Goal: Information Seeking & Learning: Learn about a topic

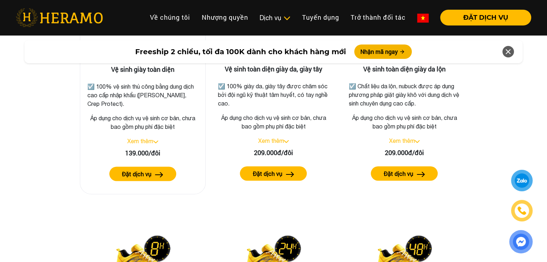
scroll to position [1077, 0]
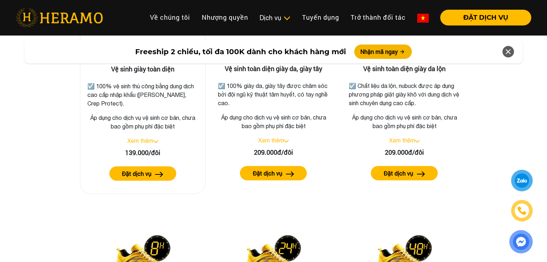
click at [151, 138] on link "Xem thêm" at bounding box center [140, 141] width 26 height 6
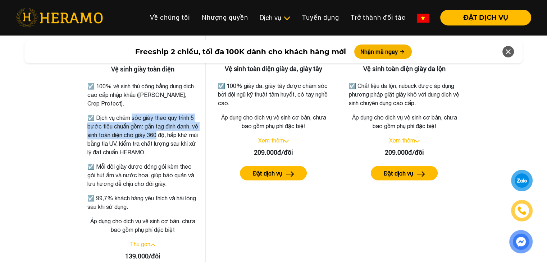
drag, startPoint x: 131, startPoint y: 122, endPoint x: 163, endPoint y: 137, distance: 35.6
click at [163, 137] on p "☑️ Dịch vụ chăm sóc giày theo quy trình 5 bước tiêu chuẩn gồm: gắn tag định dan…" at bounding box center [142, 135] width 111 height 43
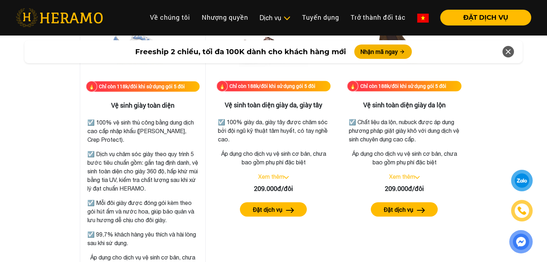
scroll to position [1041, 0]
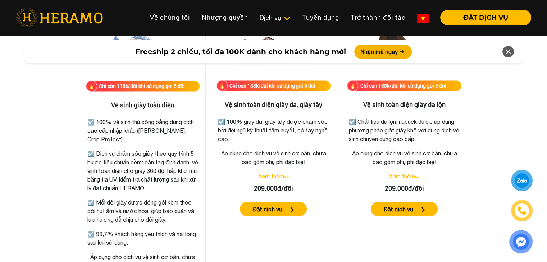
click at [142, 131] on p "☑️ 100% vệ sinh thủ công bằng dung dịch cao cấp nhập khẩu ([PERSON_NAME], Crep …" at bounding box center [142, 131] width 111 height 26
click at [158, 131] on p "☑️ 100% vệ sinh thủ công bằng dung dịch cao cấp nhập khẩu ([PERSON_NAME], Crep …" at bounding box center [142, 131] width 111 height 26
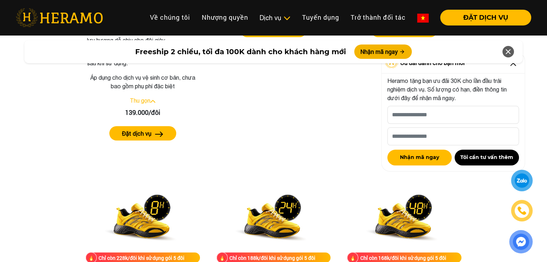
scroll to position [1293, 0]
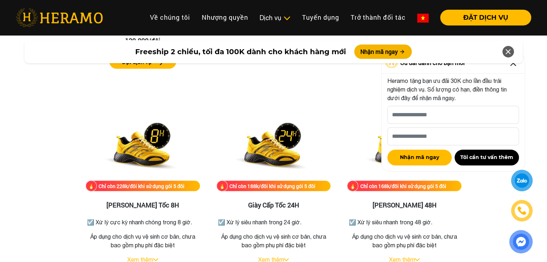
click at [509, 53] on icon at bounding box center [508, 51] width 9 height 13
